Goal: Information Seeking & Learning: Learn about a topic

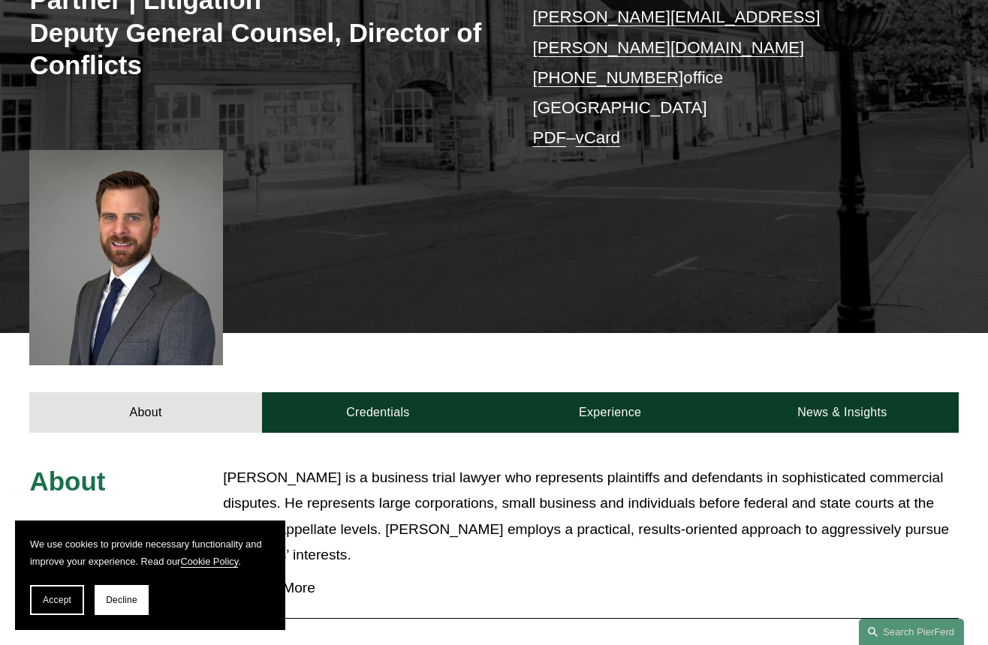
scroll to position [329, 0]
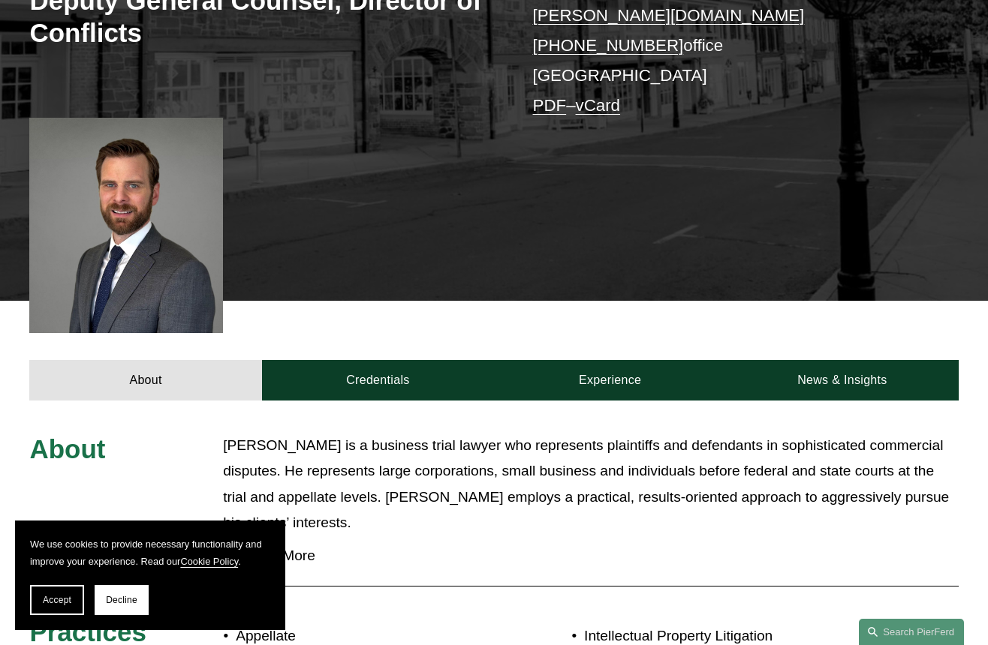
drag, startPoint x: 128, startPoint y: 600, endPoint x: 168, endPoint y: 597, distance: 39.9
click at [130, 600] on span "Decline" at bounding box center [122, 600] width 32 height 11
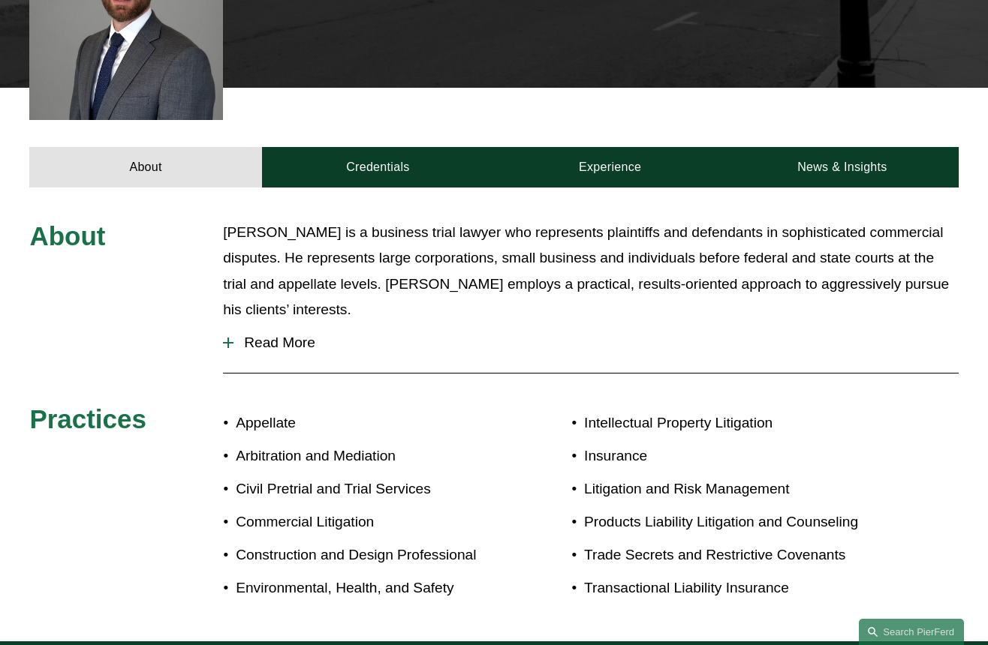
scroll to position [525, 0]
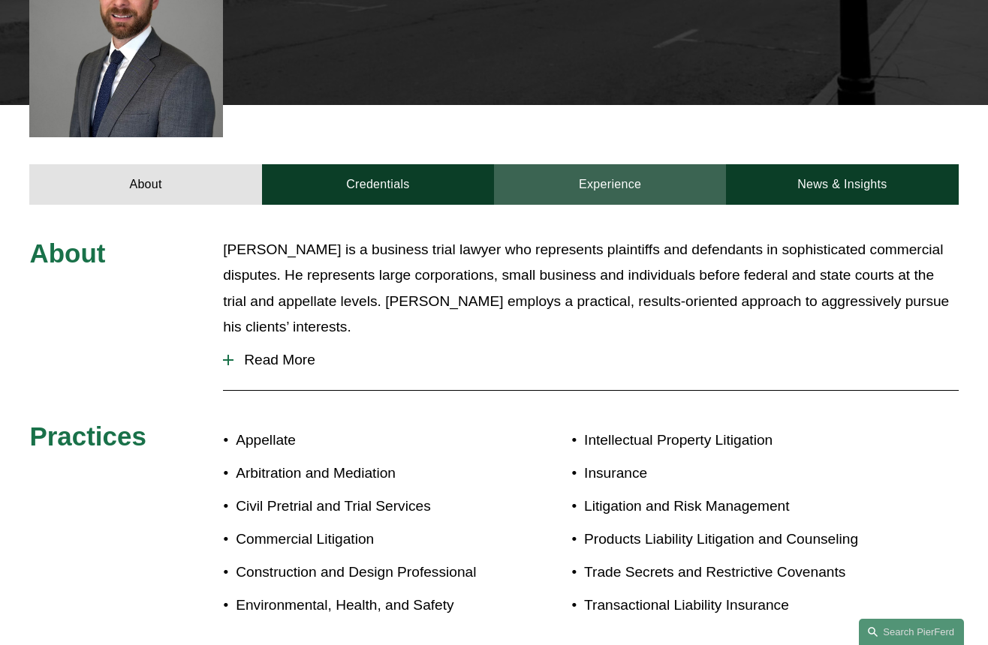
click at [561, 164] on link "Experience" at bounding box center [610, 184] width 232 height 40
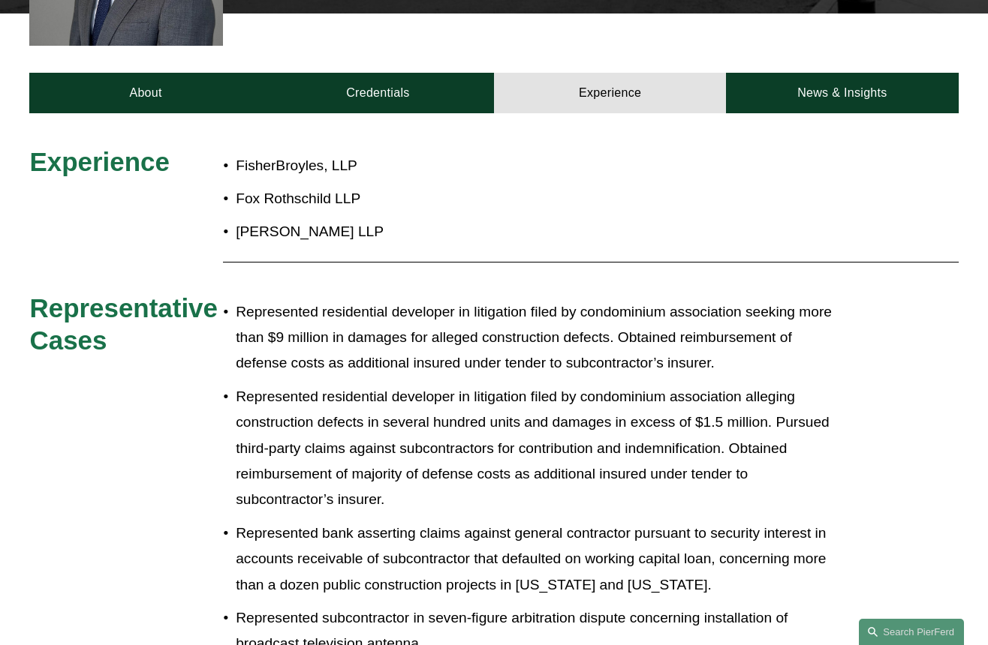
scroll to position [621, 0]
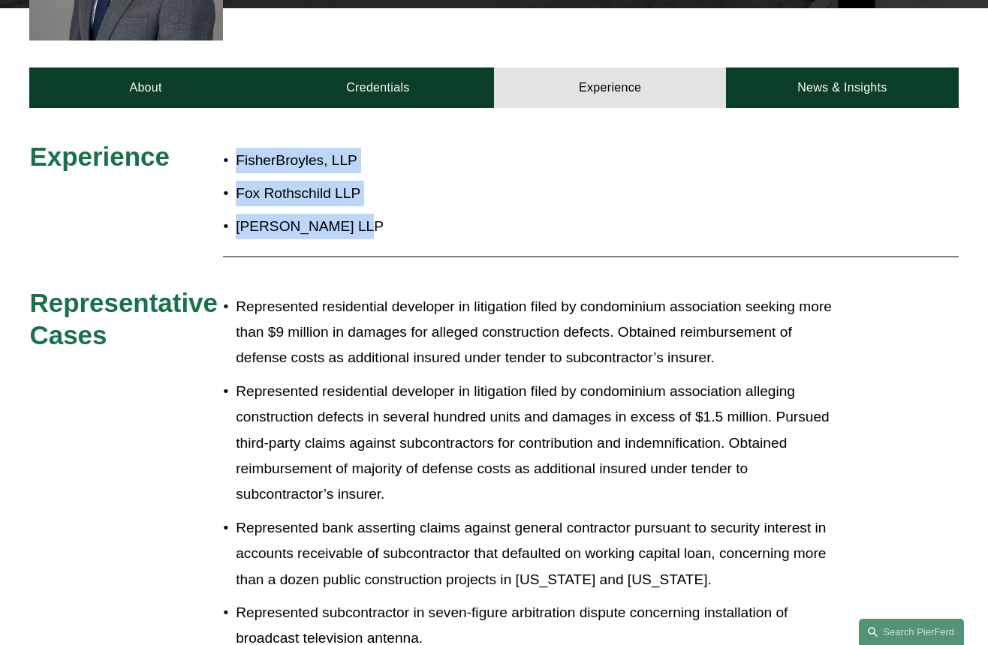
drag, startPoint x: 365, startPoint y: 210, endPoint x: 212, endPoint y: 138, distance: 168.5
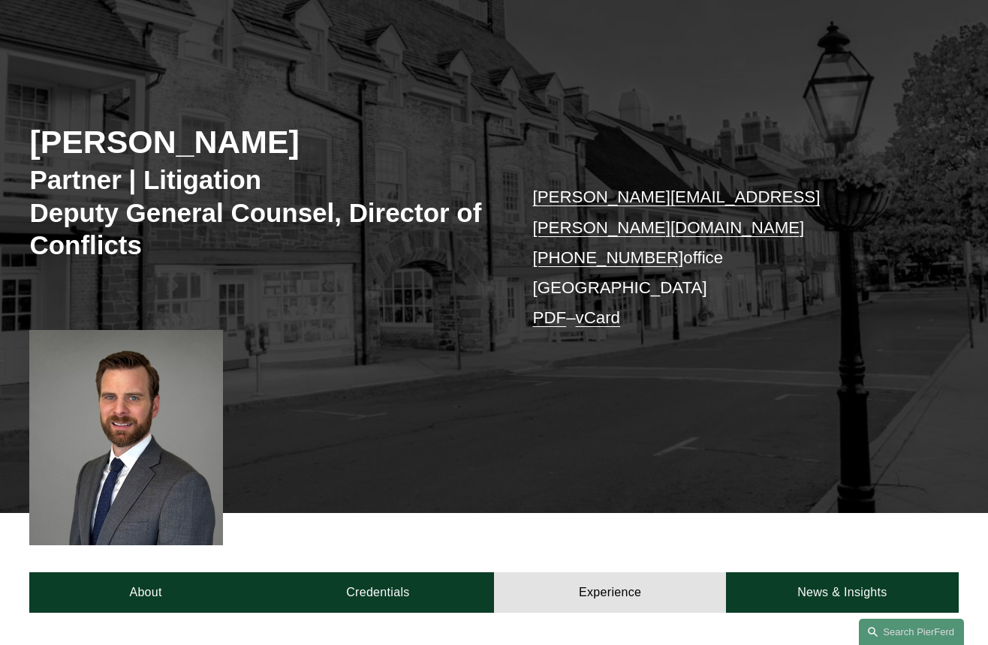
scroll to position [113, 0]
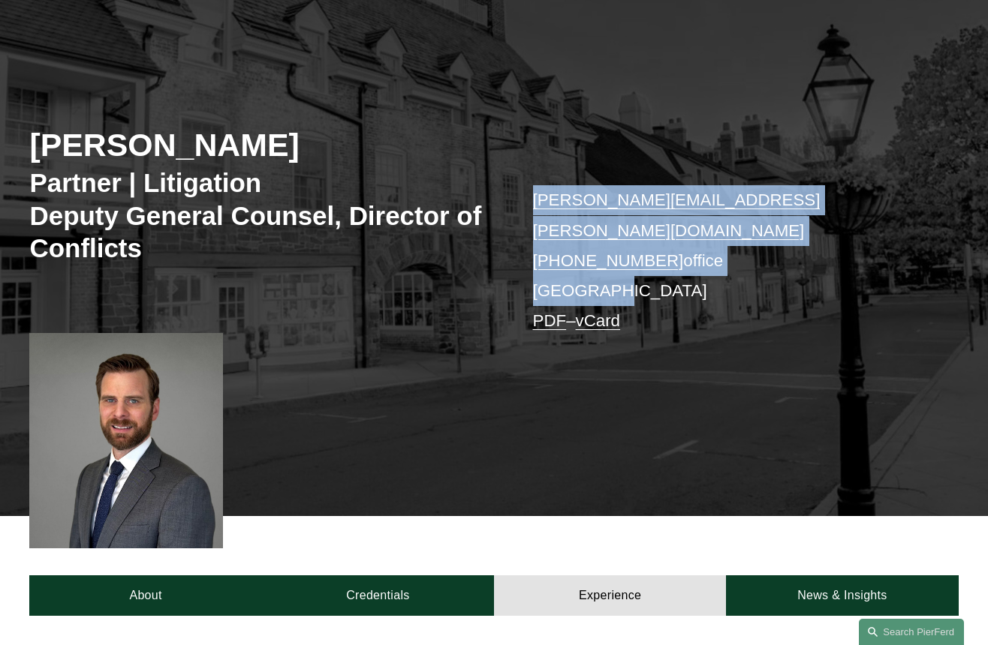
drag, startPoint x: 621, startPoint y: 265, endPoint x: 483, endPoint y: 258, distance: 138.3
click at [483, 258] on div "[PERSON_NAME] Partner | Litigation Deputy General Counsel, Director of Conflict…" at bounding box center [494, 281] width 988 height 470
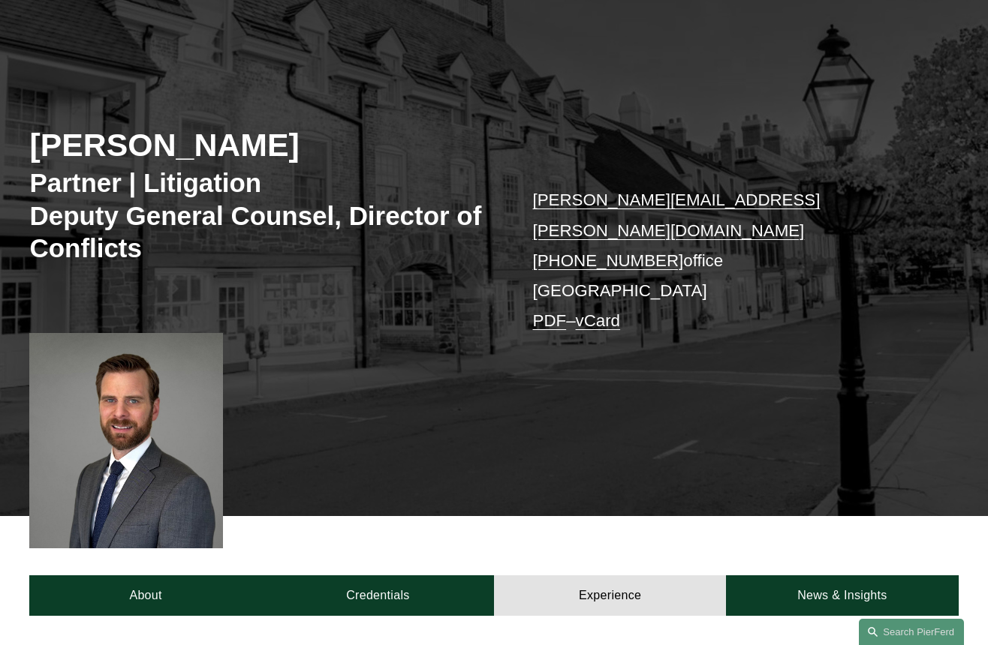
drag, startPoint x: 483, startPoint y: 258, endPoint x: 506, endPoint y: 370, distance: 114.1
click at [506, 370] on div "[PERSON_NAME] Partner | Litigation Deputy General Counsel, Director of Conflict…" at bounding box center [494, 281] width 988 height 470
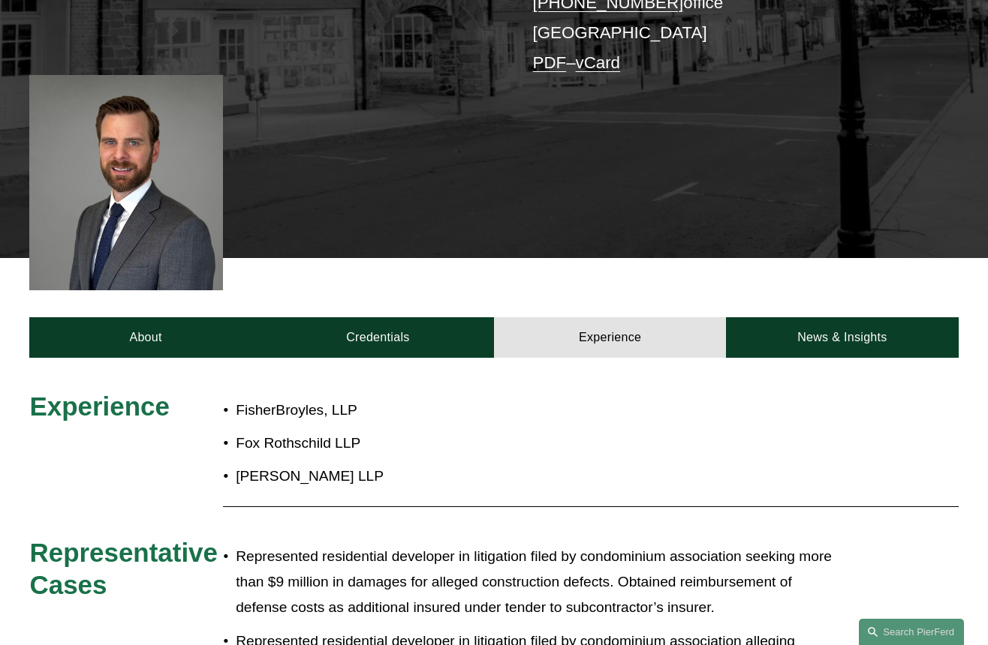
scroll to position [388, 0]
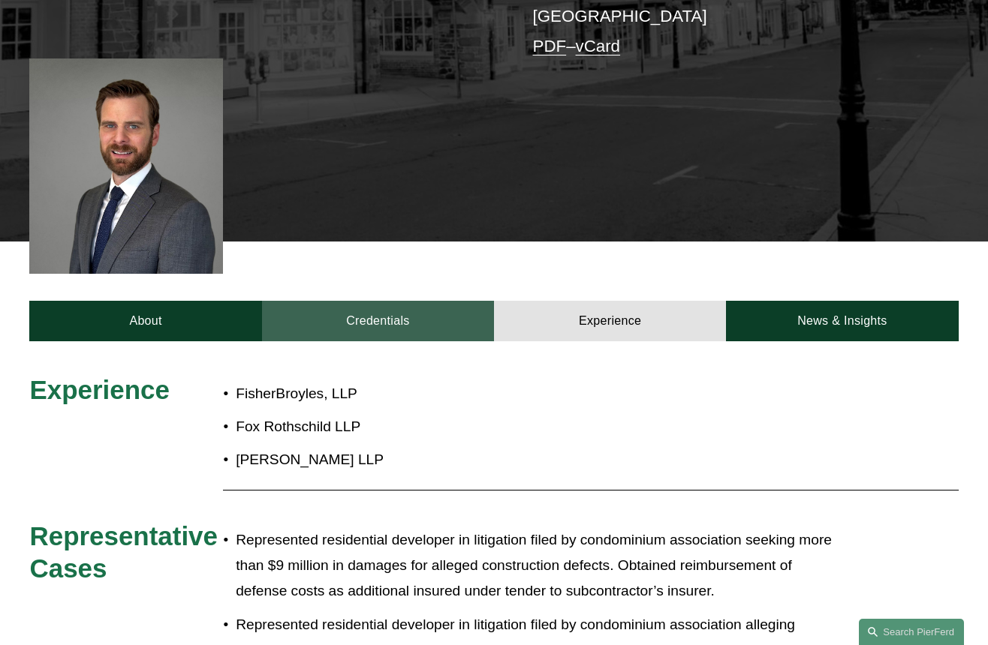
click at [400, 305] on link "Credentials" at bounding box center [378, 321] width 232 height 40
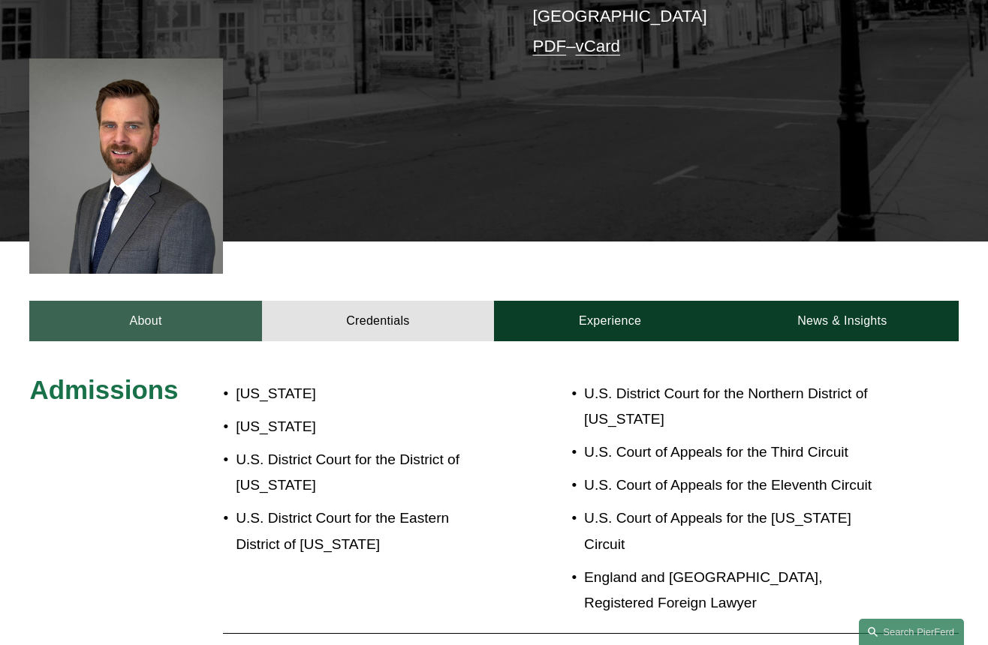
click at [149, 301] on link "About" at bounding box center [145, 321] width 232 height 40
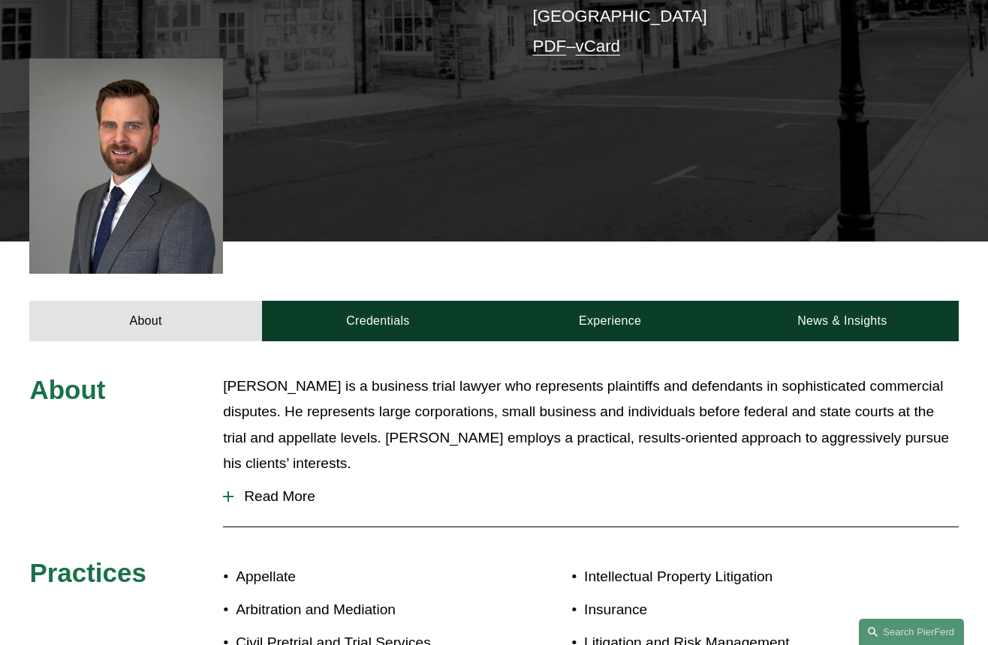
click at [221, 452] on div "About [PERSON_NAME] is a business trial lawyer who represents plaintiffs and de…" at bounding box center [494, 568] width 988 height 389
click at [232, 496] on div at bounding box center [228, 497] width 11 height 2
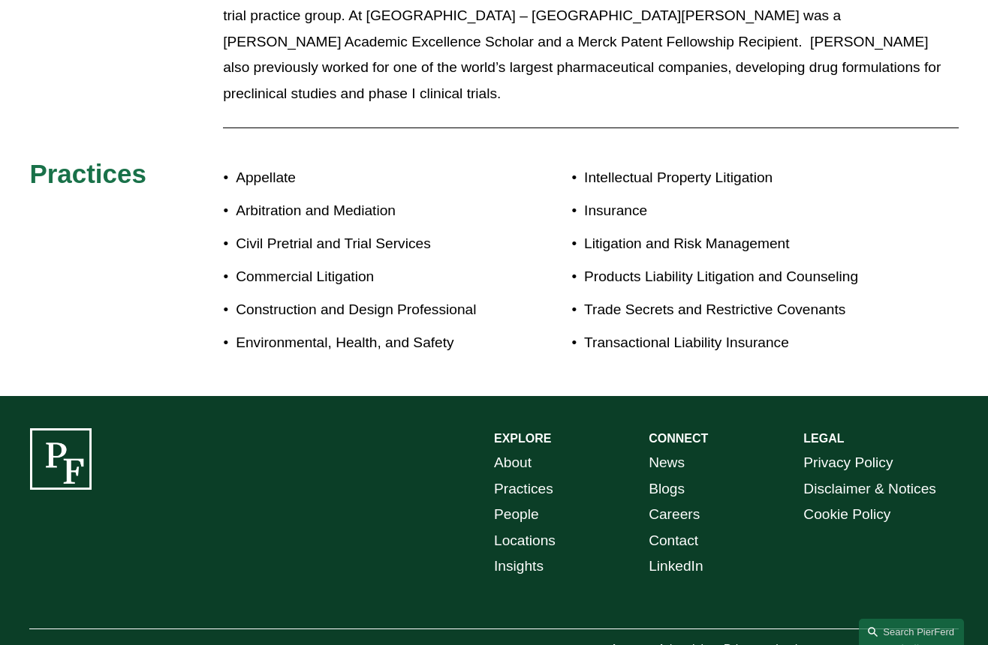
scroll to position [0, 0]
